Goal: Task Accomplishment & Management: Manage account settings

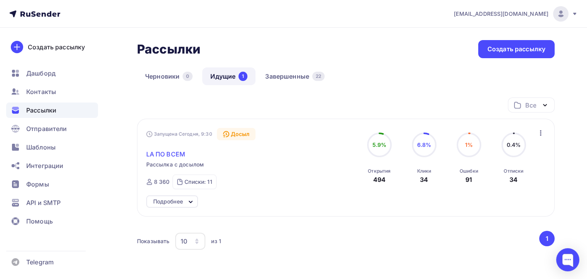
click at [166, 155] on span "LA ПО ВСЕМ" at bounding box center [165, 154] width 39 height 9
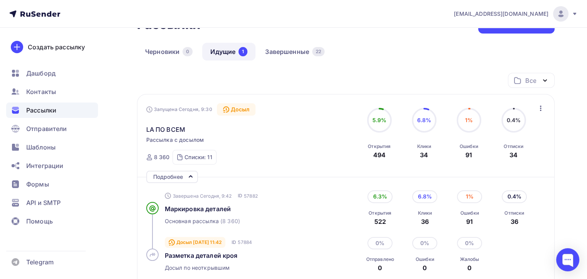
scroll to position [77, 0]
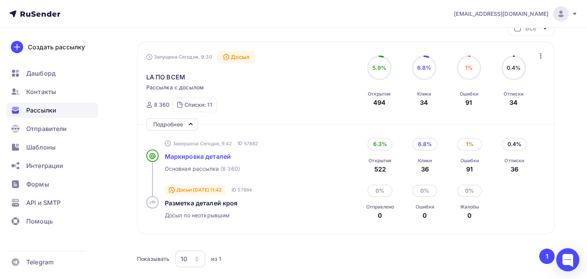
click at [191, 159] on span "Маркировка деталей" at bounding box center [198, 157] width 66 height 8
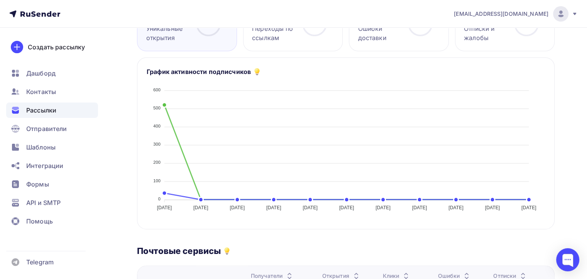
scroll to position [39, 0]
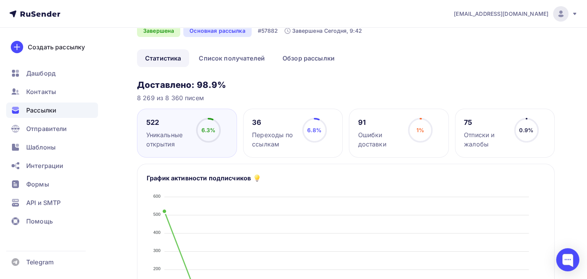
click at [0, 0] on icon at bounding box center [0, 0] width 0 height 0
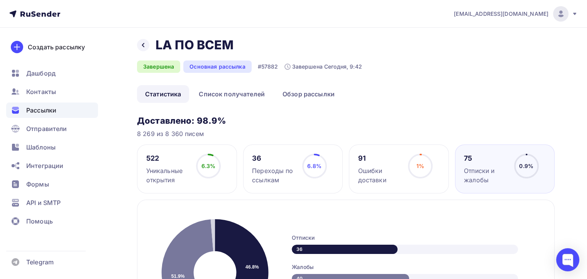
scroll to position [0, 0]
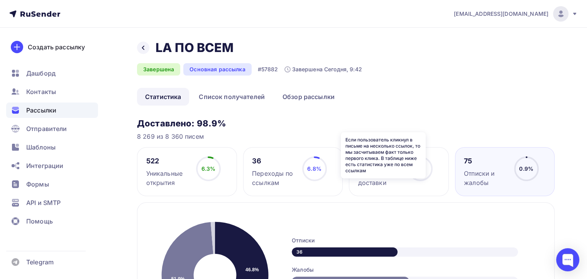
click at [0, 0] on icon at bounding box center [0, 0] width 0 height 0
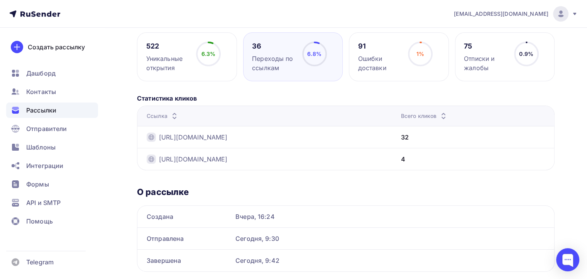
scroll to position [116, 0]
click at [53, 92] on span "Контакты" at bounding box center [41, 91] width 30 height 9
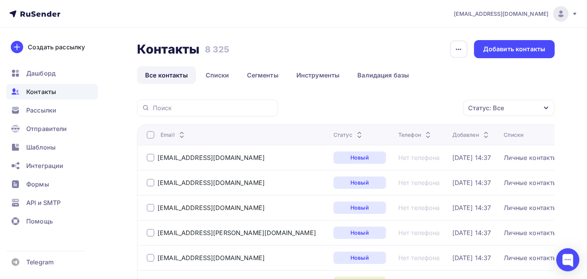
click at [477, 107] on div "Статус: Все" at bounding box center [486, 107] width 36 height 9
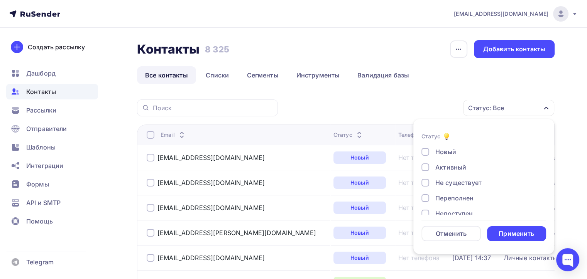
click at [436, 182] on div "Не существует" at bounding box center [458, 182] width 46 height 9
click at [428, 197] on div at bounding box center [425, 198] width 8 height 8
click at [426, 211] on div at bounding box center [425, 214] width 8 height 8
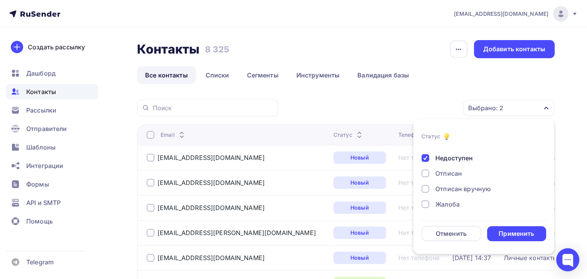
scroll to position [56, 0]
click at [422, 175] on div at bounding box center [425, 174] width 8 height 8
click at [427, 192] on div at bounding box center [425, 189] width 8 height 8
click at [429, 206] on div "Жалоба" at bounding box center [479, 204] width 116 height 9
click at [500, 235] on div "Применить" at bounding box center [517, 234] width 36 height 9
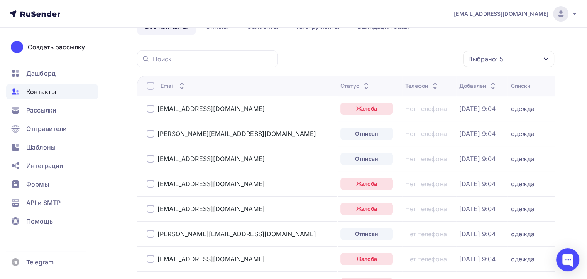
scroll to position [58, 0]
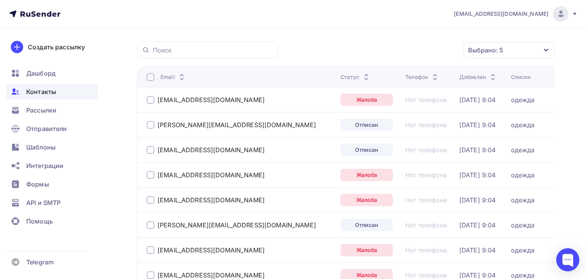
click at [152, 78] on div at bounding box center [151, 77] width 8 height 8
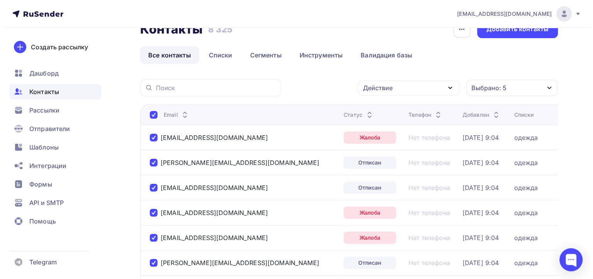
scroll to position [19, 0]
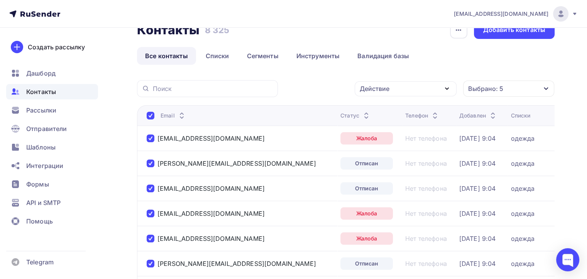
click at [429, 90] on div "Действие" at bounding box center [406, 88] width 102 height 15
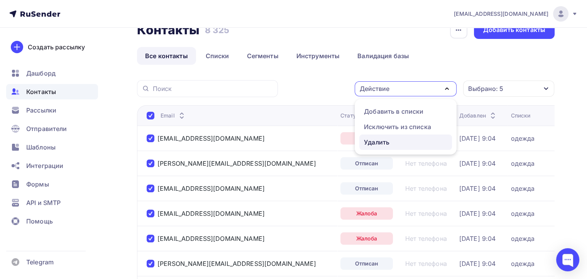
click at [392, 138] on div "Удалить" at bounding box center [405, 142] width 83 height 9
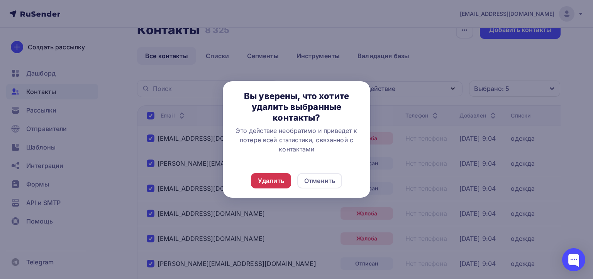
click at [276, 180] on div "Удалить" at bounding box center [271, 180] width 26 height 9
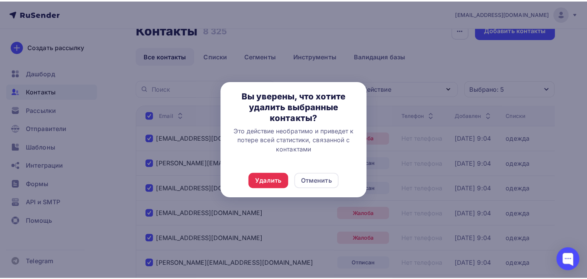
scroll to position [0, 0]
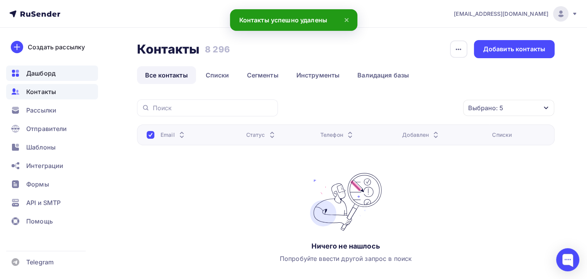
click at [42, 76] on span "Дашборд" at bounding box center [40, 73] width 29 height 9
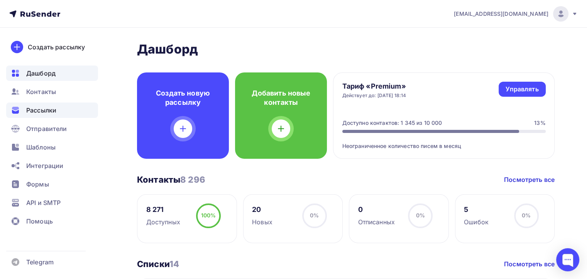
click at [61, 110] on div "Рассылки" at bounding box center [52, 110] width 92 height 15
